Goal: Information Seeking & Learning: Learn about a topic

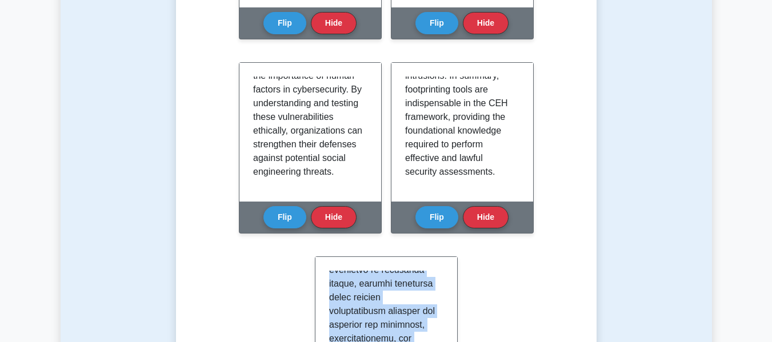
scroll to position [1486, 0]
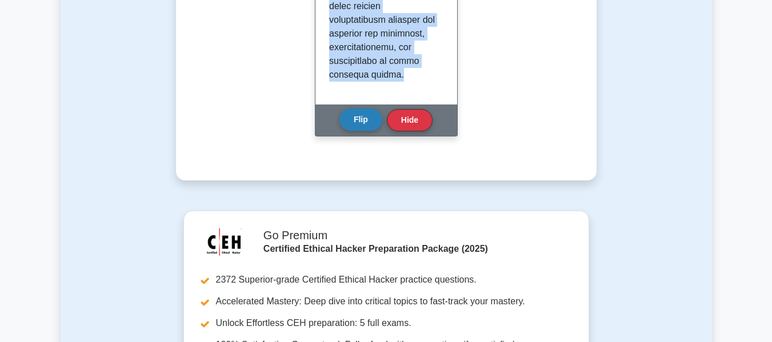
click at [360, 121] on button "Flip" at bounding box center [360, 120] width 43 height 22
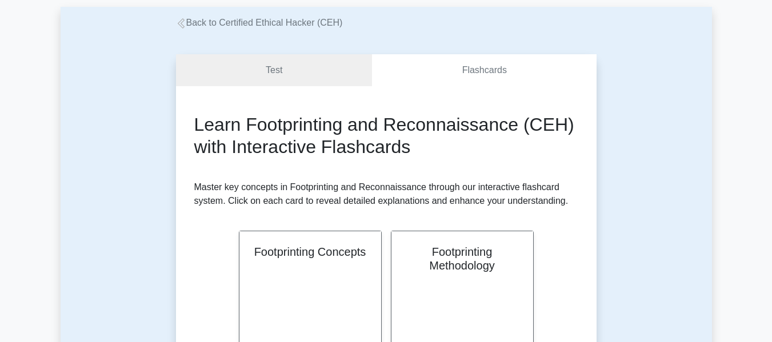
scroll to position [0, 0]
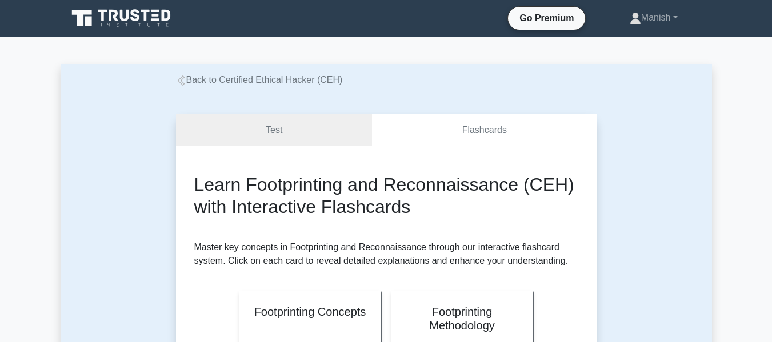
click at [185, 79] on icon at bounding box center [181, 80] width 10 height 10
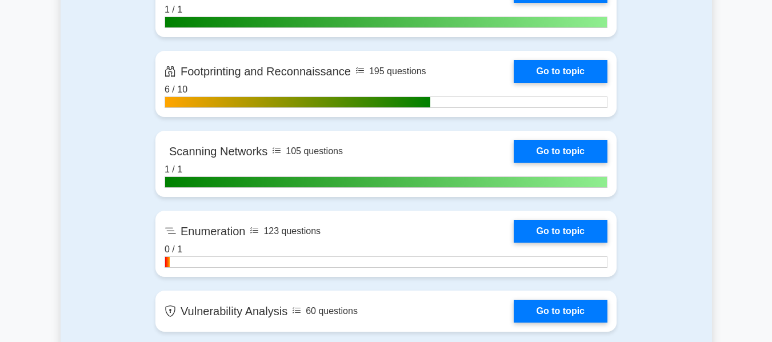
scroll to position [857, 0]
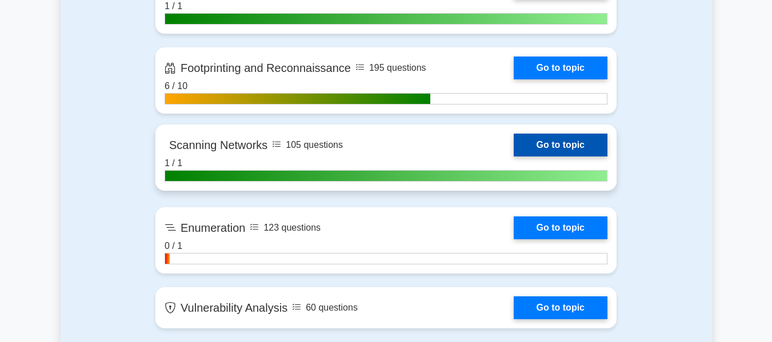
click at [514, 138] on link "Go to topic" at bounding box center [561, 145] width 94 height 23
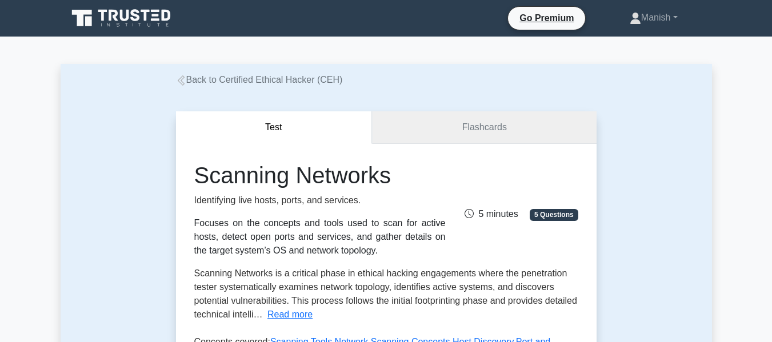
click at [505, 131] on link "Flashcards" at bounding box center [484, 127] width 224 height 33
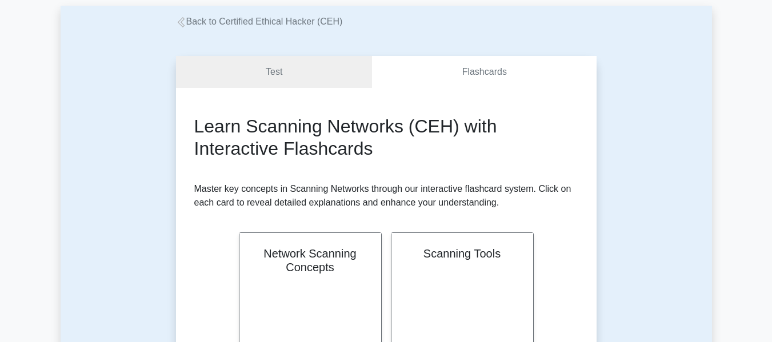
scroll to position [57, 0]
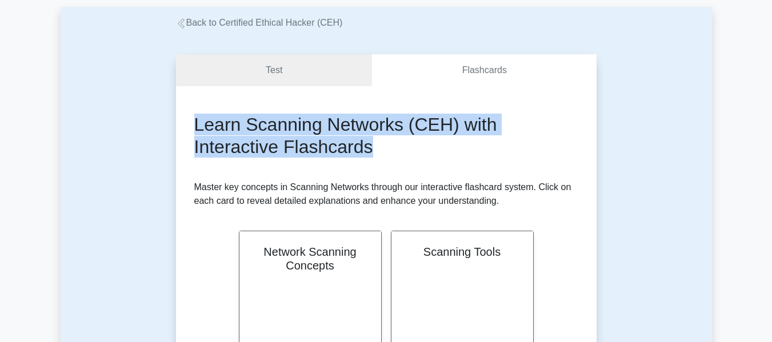
drag, startPoint x: 190, startPoint y: 121, endPoint x: 379, endPoint y: 156, distance: 191.7
copy h2 "Learn Scanning Networks (CEH) with Interactive Flashcards"
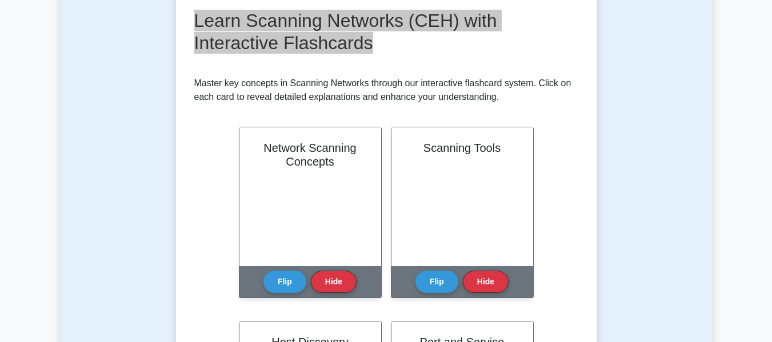
scroll to position [171, 0]
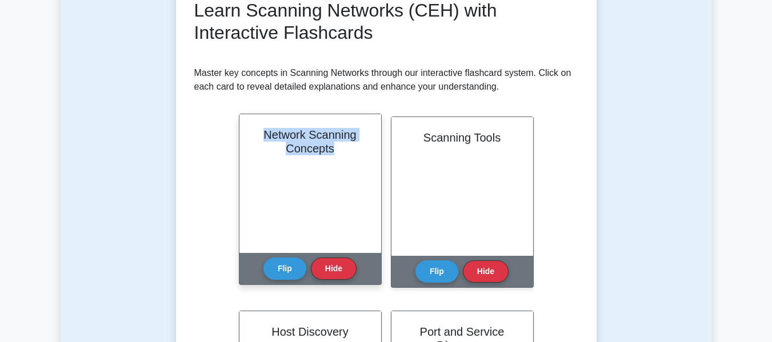
drag, startPoint x: 261, startPoint y: 130, endPoint x: 338, endPoint y: 148, distance: 79.1
click at [338, 148] on h2 "Network Scanning Concepts" at bounding box center [310, 141] width 114 height 27
copy h2 "Network Scanning Concepts"
click at [280, 269] on button "Flip" at bounding box center [284, 268] width 43 height 22
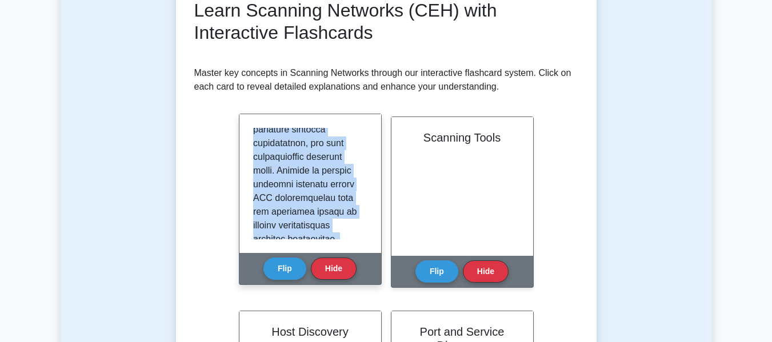
scroll to position [1351, 0]
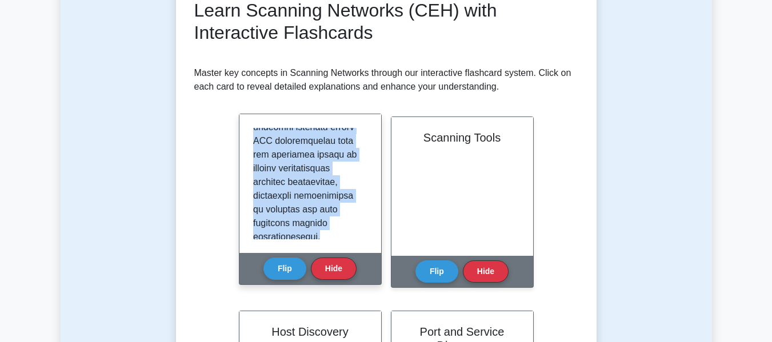
drag, startPoint x: 254, startPoint y: 134, endPoint x: 361, endPoint y: 246, distance: 155.6
click at [361, 246] on div at bounding box center [310, 183] width 142 height 139
copy p "Network scanning is a crucial phase in the Certified Ethical Hacker (CEH) frame…"
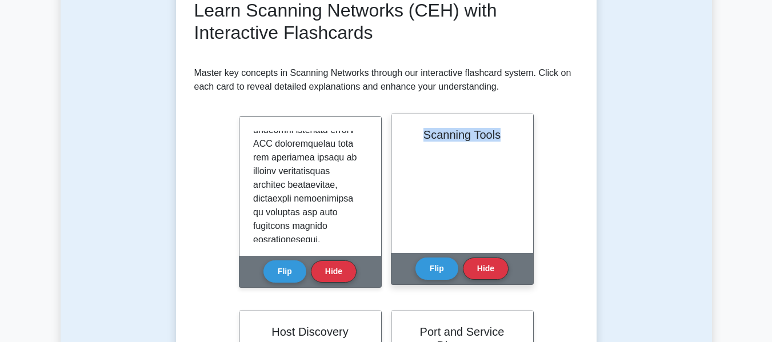
drag, startPoint x: 425, startPoint y: 134, endPoint x: 503, endPoint y: 138, distance: 78.9
click at [503, 138] on h2 "Scanning Tools" at bounding box center [462, 135] width 114 height 14
copy h2 "Scanning Tools"
